Goal: Task Accomplishment & Management: Manage account settings

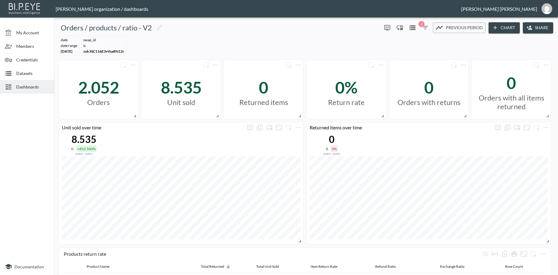
click at [30, 59] on span "Credentials" at bounding box center [32, 60] width 33 height 6
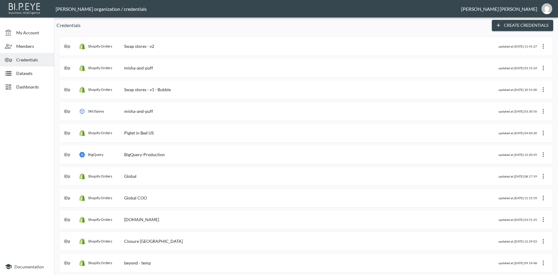
click at [163, 48] on div "Shopify Orders Swap stores - v2" at bounding box center [281, 46] width 435 height 6
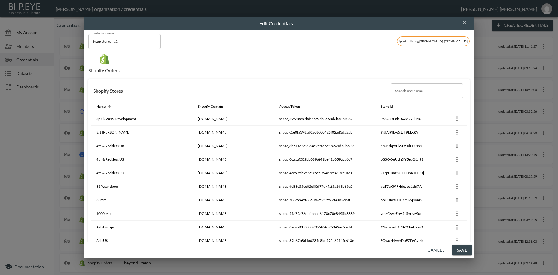
click at [410, 92] on input "Search any name" at bounding box center [427, 90] width 72 height 15
paste input "[GEOGRAPHIC_DATA]"
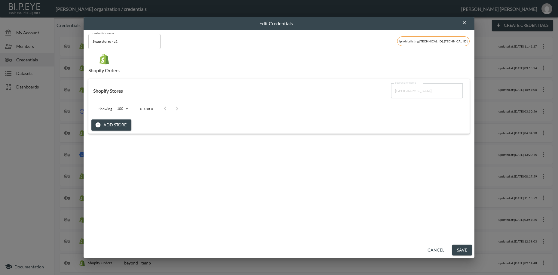
type input "[GEOGRAPHIC_DATA]"
click at [122, 126] on button "Add Store" at bounding box center [111, 124] width 40 height 11
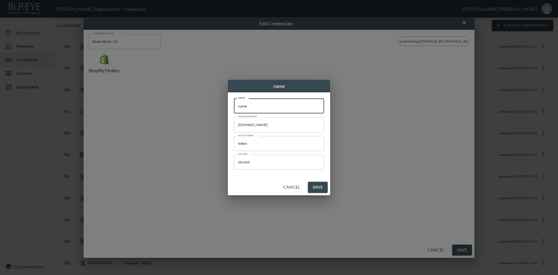
drag, startPoint x: 227, startPoint y: 104, endPoint x: 210, endPoint y: 102, distance: 17.0
click at [234, 102] on input "name" at bounding box center [279, 105] width 90 height 15
paste input "[GEOGRAPHIC_DATA]"
type input "[GEOGRAPHIC_DATA]"
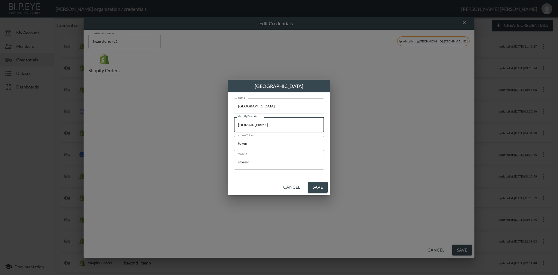
drag, startPoint x: 302, startPoint y: 126, endPoint x: 223, endPoint y: 150, distance: 82.4
click at [234, 120] on input "[DOMAIN_NAME]" at bounding box center [279, 124] width 90 height 15
paste input "little-prince-[GEOGRAPHIC_DATA]"
type input "[DOMAIN_NAME]"
drag, startPoint x: 254, startPoint y: 146, endPoint x: 230, endPoint y: 160, distance: 28.0
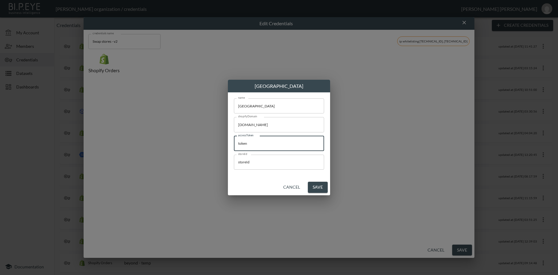
click at [234, 141] on input "token" at bounding box center [279, 143] width 90 height 15
paste input "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"
type input "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"
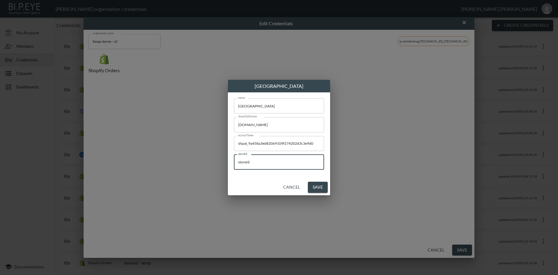
drag, startPoint x: 221, startPoint y: 158, endPoint x: 200, endPoint y: 169, distance: 23.6
click at [234, 155] on input "storeId" at bounding box center [279, 162] width 90 height 15
paste input "qrcThDaTiC6WNUak5OUG"
type input "qrcThDaTiC6WNUak5OUG"
click at [319, 189] on button "Save" at bounding box center [318, 187] width 20 height 11
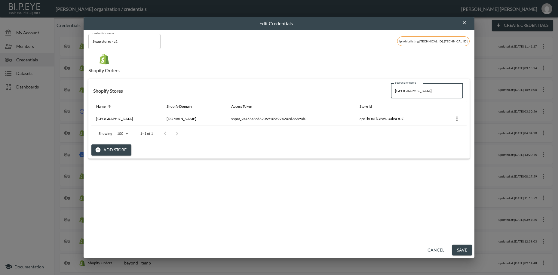
click at [397, 93] on input "[GEOGRAPHIC_DATA]" at bounding box center [427, 90] width 72 height 15
paste input "The Slow Love"
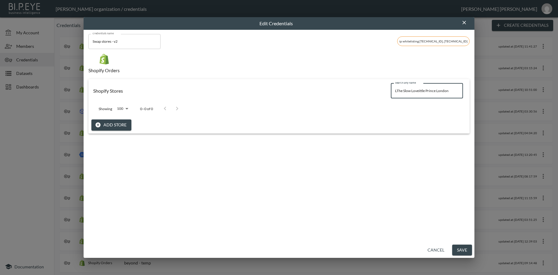
drag, startPoint x: 453, startPoint y: 91, endPoint x: 370, endPoint y: 88, distance: 82.5
click at [391, 86] on input "LThe Slow Loveittle Prince London" at bounding box center [427, 90] width 72 height 15
paste input "The Slow Love"
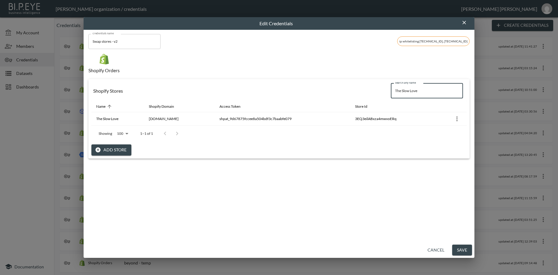
drag, startPoint x: 440, startPoint y: 88, endPoint x: 361, endPoint y: 89, distance: 78.2
click at [391, 88] on input "The Slow Love" at bounding box center [427, 90] width 72 height 15
paste input "Studio [PERSON_NAME]"
type input "Studio [PERSON_NAME]"
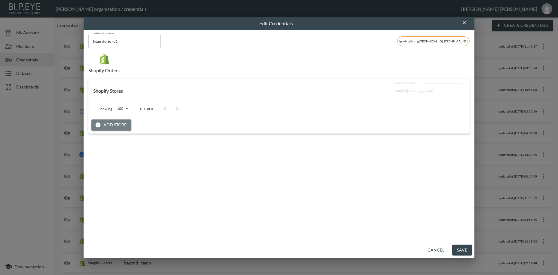
click at [114, 124] on button "Add Store" at bounding box center [111, 124] width 40 height 11
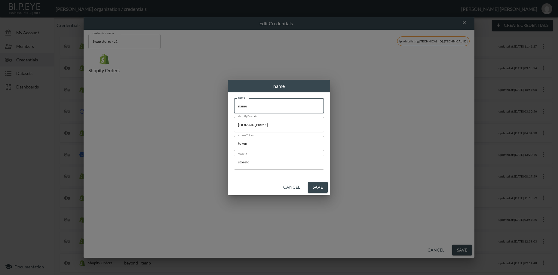
drag, startPoint x: 272, startPoint y: 107, endPoint x: 212, endPoint y: 101, distance: 59.8
click at [234, 101] on input "name" at bounding box center [279, 105] width 90 height 15
paste input "Studio [PERSON_NAME]"
type input "Studio [PERSON_NAME]"
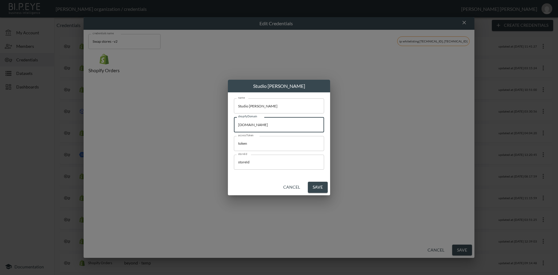
drag, startPoint x: 292, startPoint y: 123, endPoint x: 213, endPoint y: 135, distance: 80.0
click at [234, 124] on input "[DOMAIN_NAME]" at bounding box center [279, 124] width 90 height 15
paste input "studio-[PERSON_NAME]"
type input "[DOMAIN_NAME][PERSON_NAME]"
drag, startPoint x: 261, startPoint y: 143, endPoint x: 219, endPoint y: 147, distance: 42.0
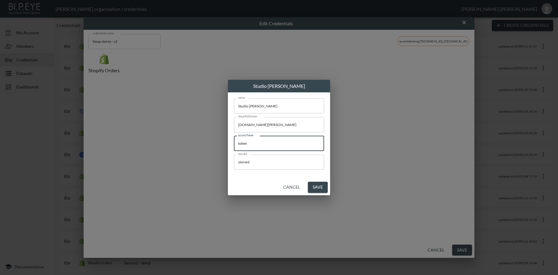
click at [234, 142] on input "token" at bounding box center [279, 143] width 90 height 15
paste input "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"
type input "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"
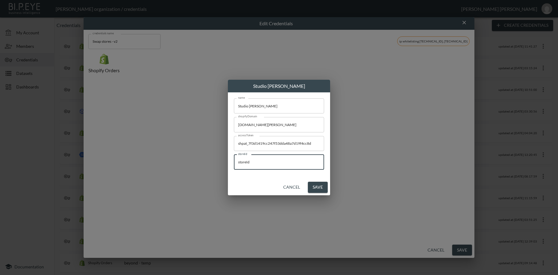
drag, startPoint x: 258, startPoint y: 161, endPoint x: 251, endPoint y: 205, distance: 44.9
click at [234, 160] on input "storeId" at bounding box center [279, 162] width 90 height 15
paste input "GmnKczF5sPKsWNBxLAZy"
type input "GmnKczF5sPKsWNBxLAZy"
click at [314, 188] on button "Save" at bounding box center [318, 187] width 20 height 11
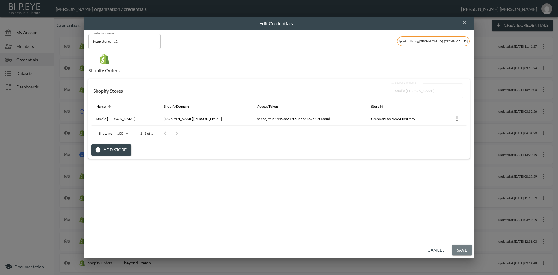
click at [460, 252] on button "Save" at bounding box center [463, 250] width 20 height 11
